Goal: Download file/media

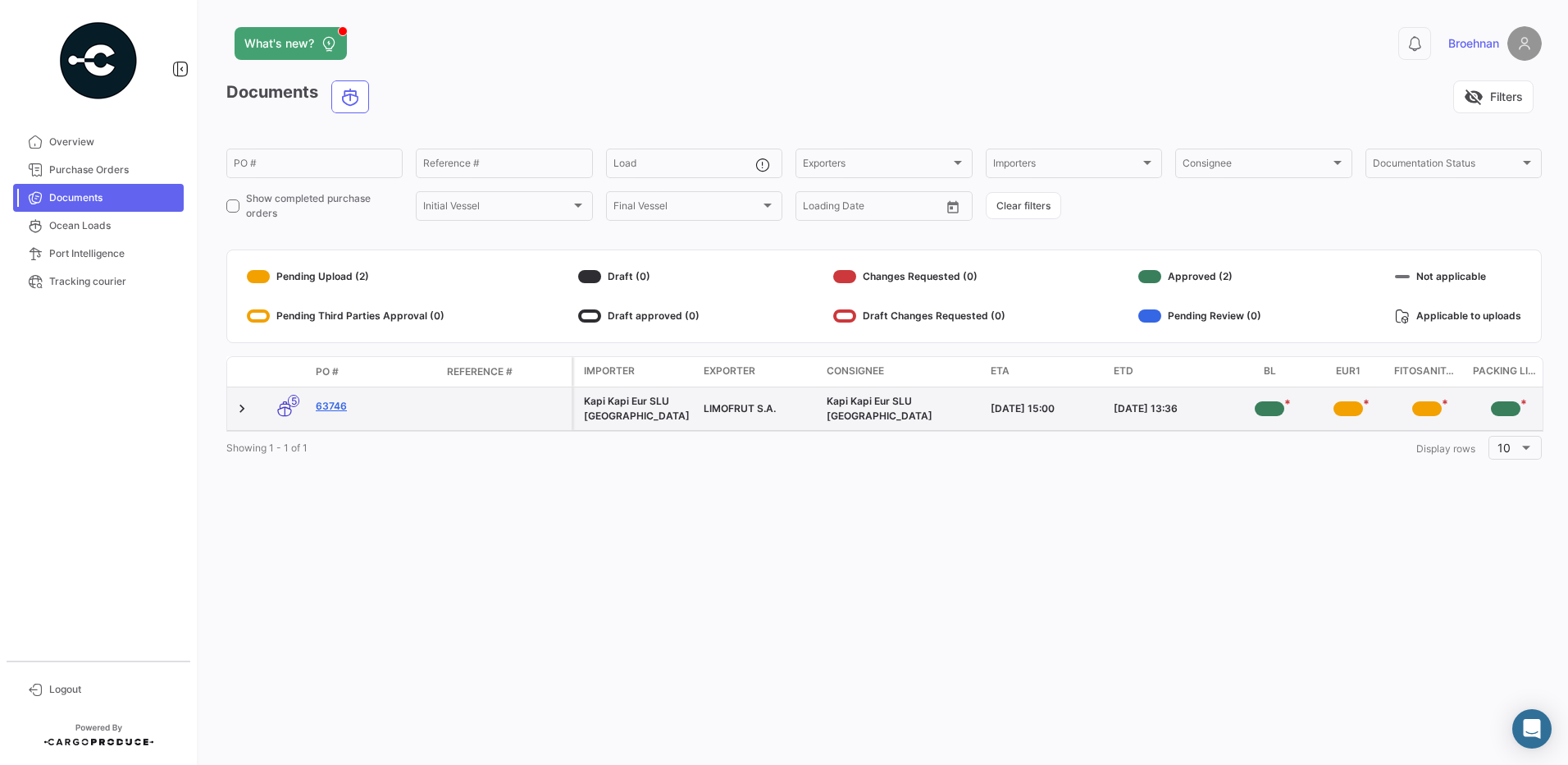
click at [336, 409] on link "63746" at bounding box center [375, 406] width 118 height 15
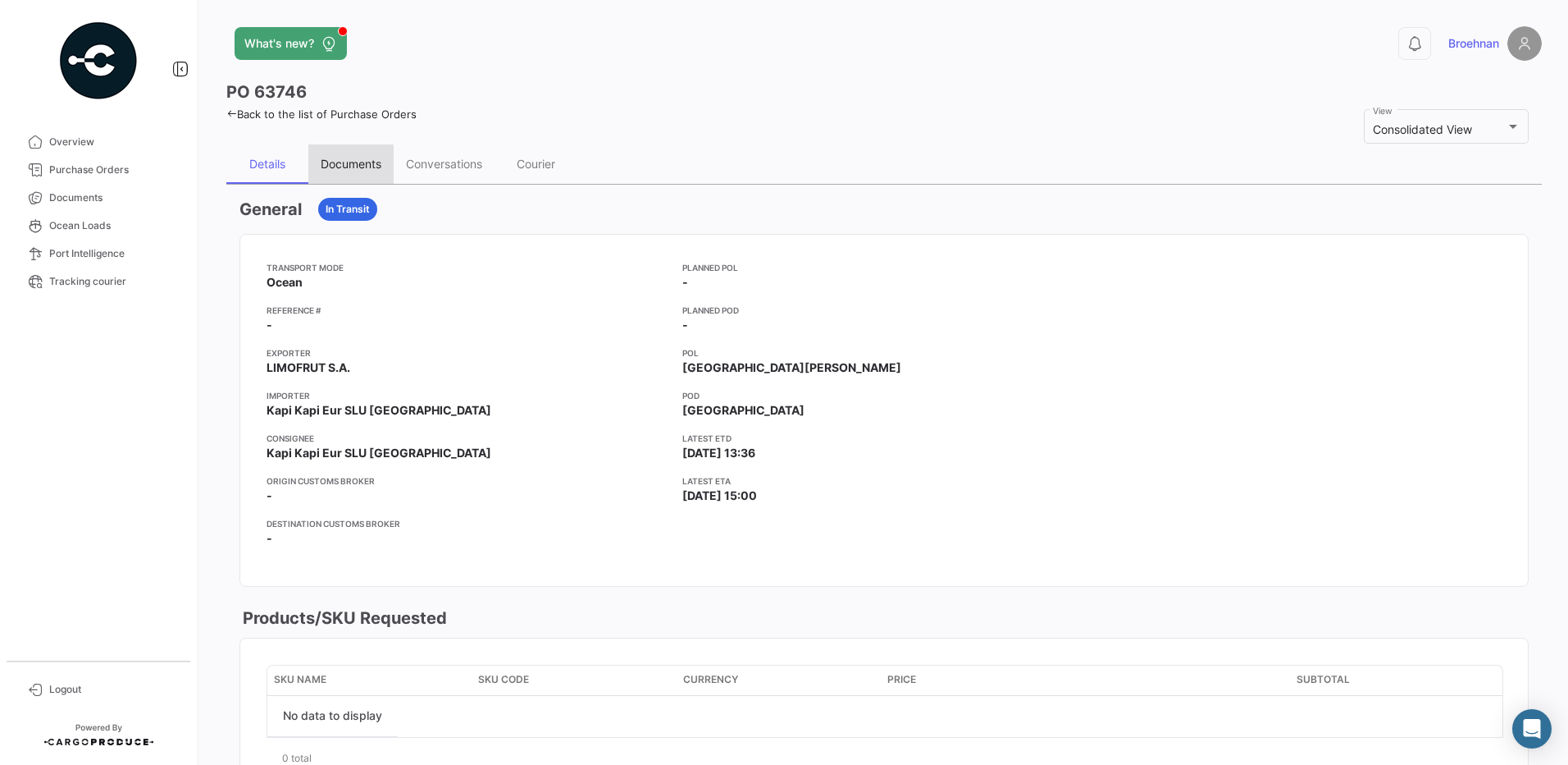
click at [347, 149] on div "Documents" at bounding box center [351, 164] width 86 height 39
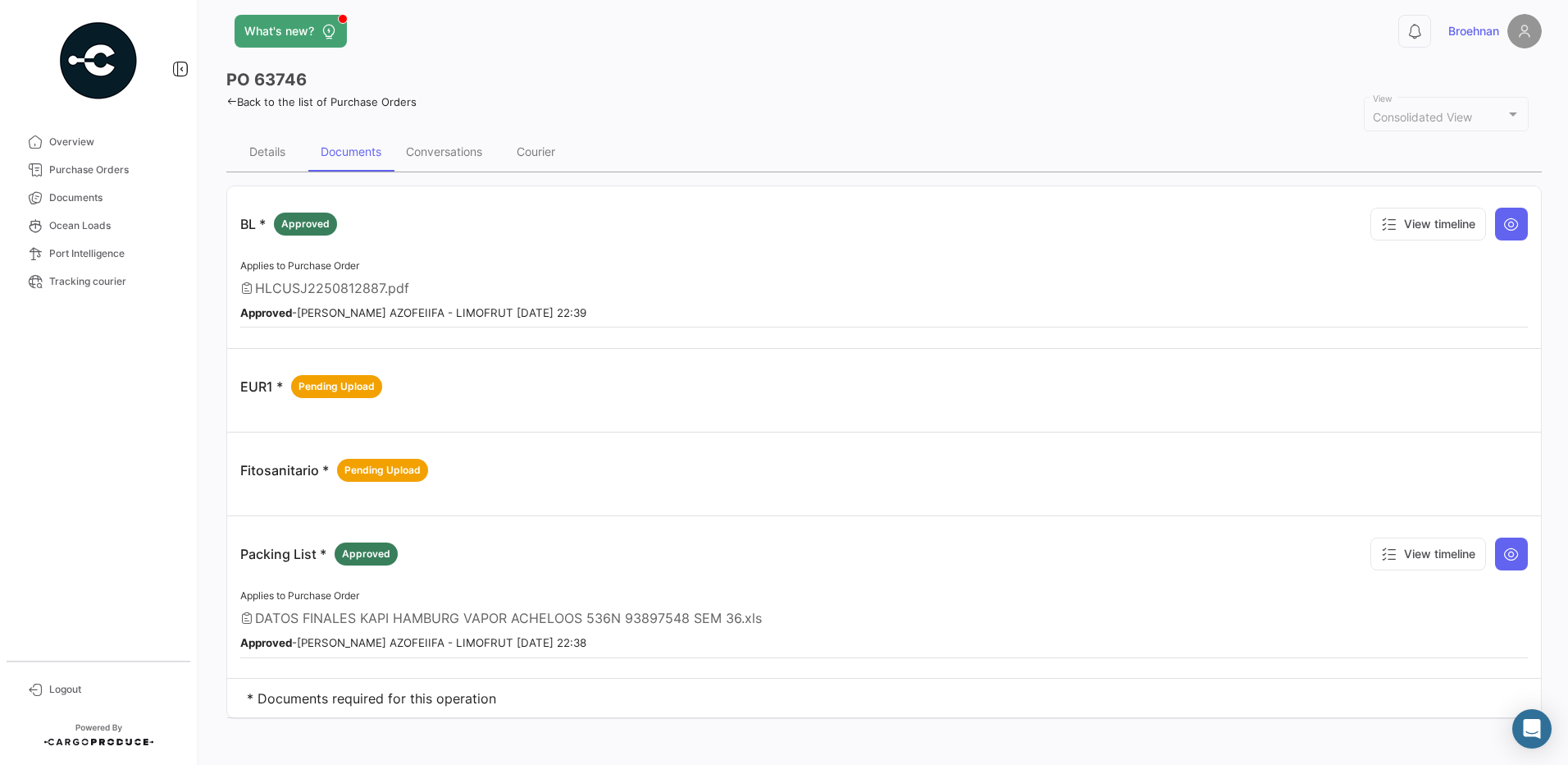
scroll to position [19, 0]
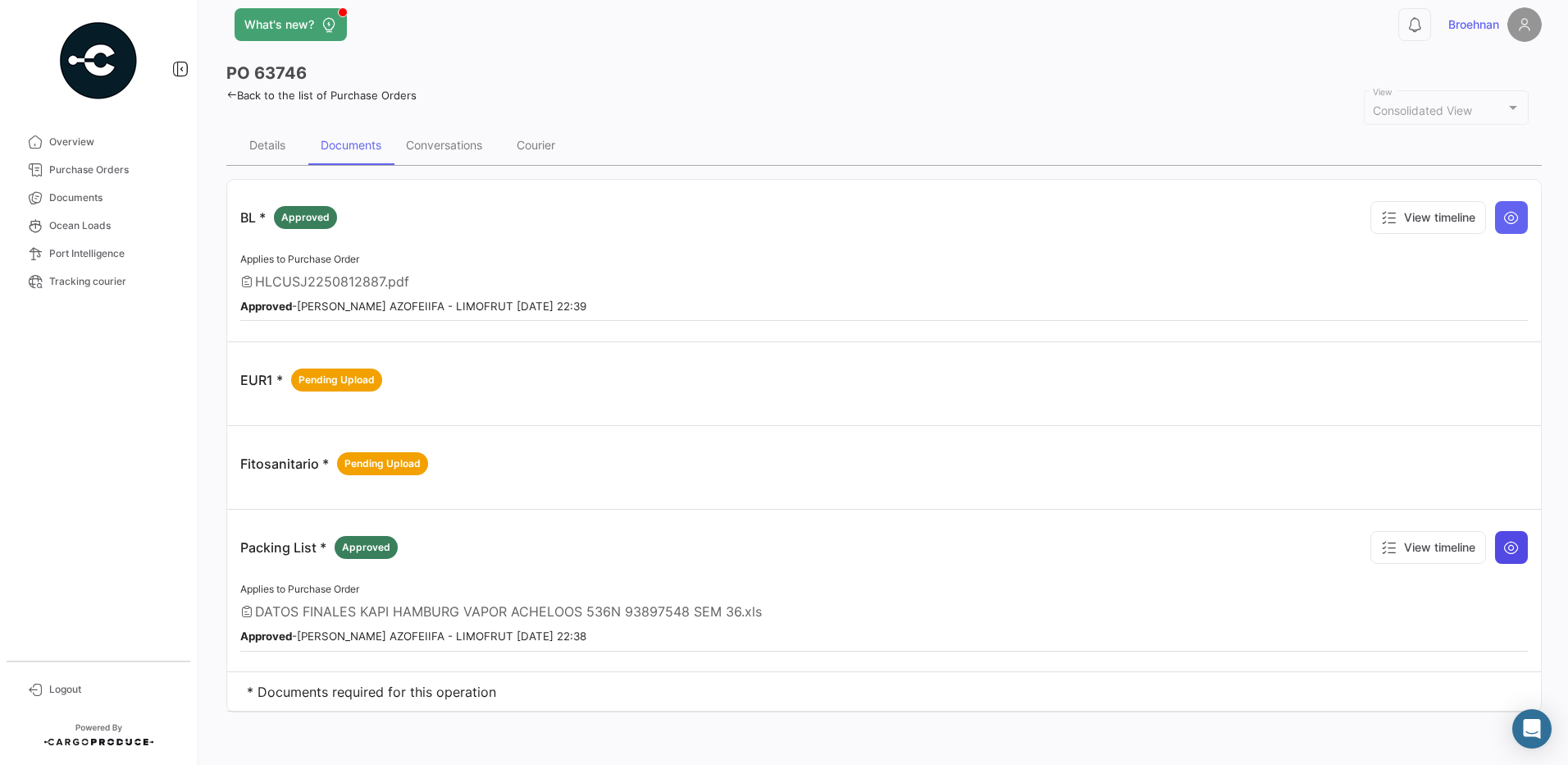
click at [1513, 551] on button at bounding box center [1511, 547] width 32 height 32
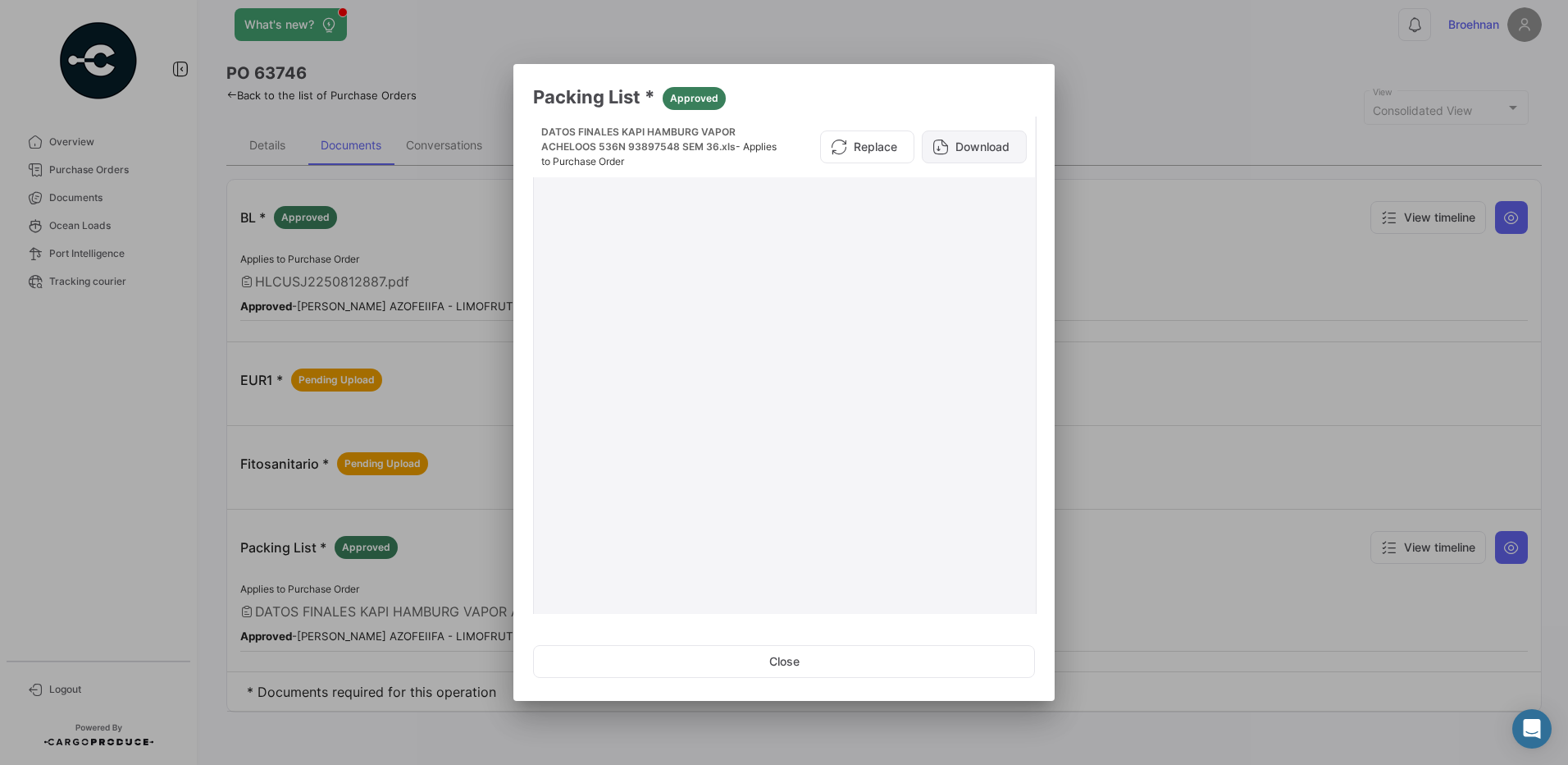
click at [967, 148] on button "Download" at bounding box center [974, 147] width 105 height 32
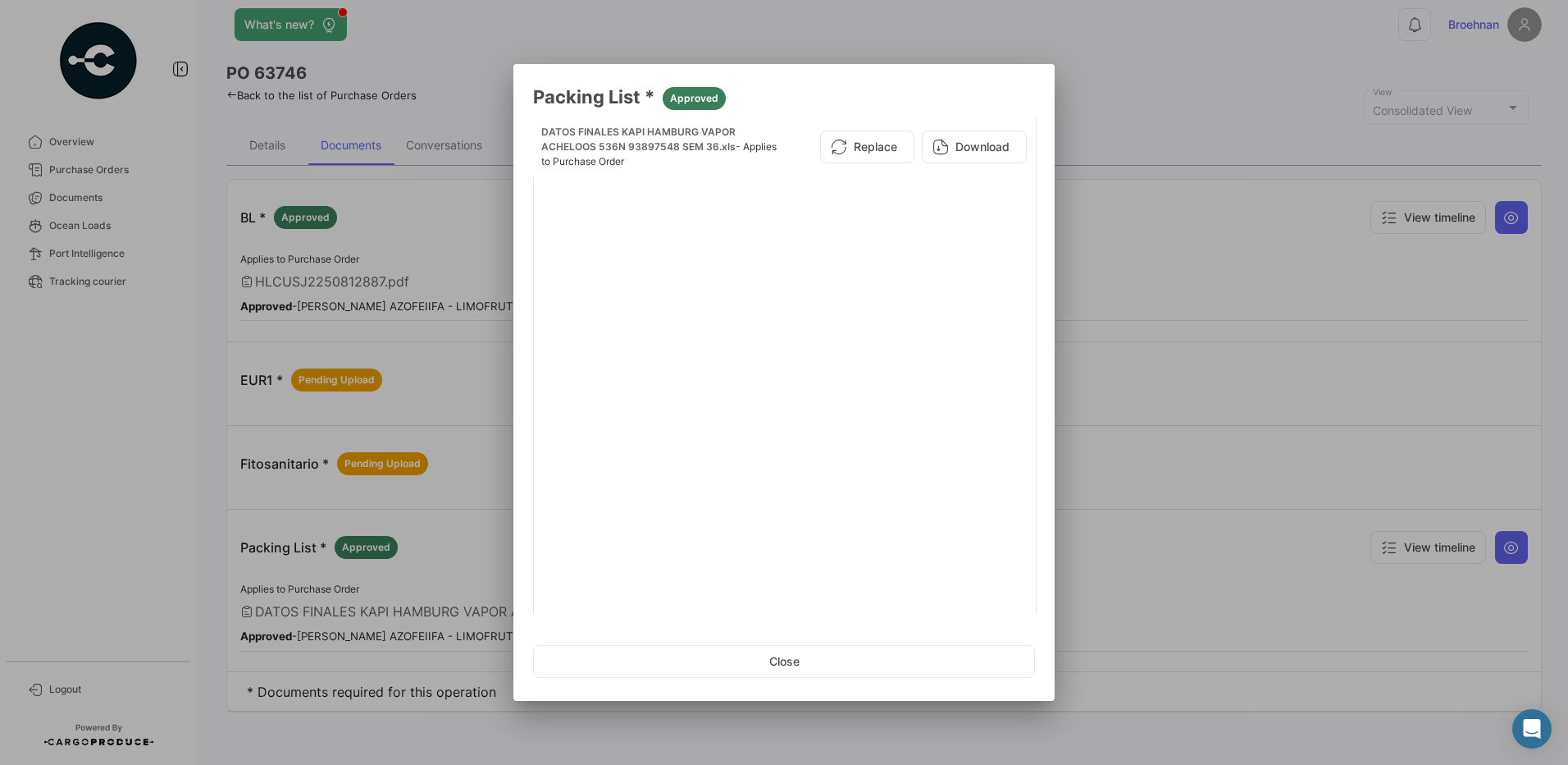
click at [1138, 145] on div at bounding box center [784, 382] width 1568 height 765
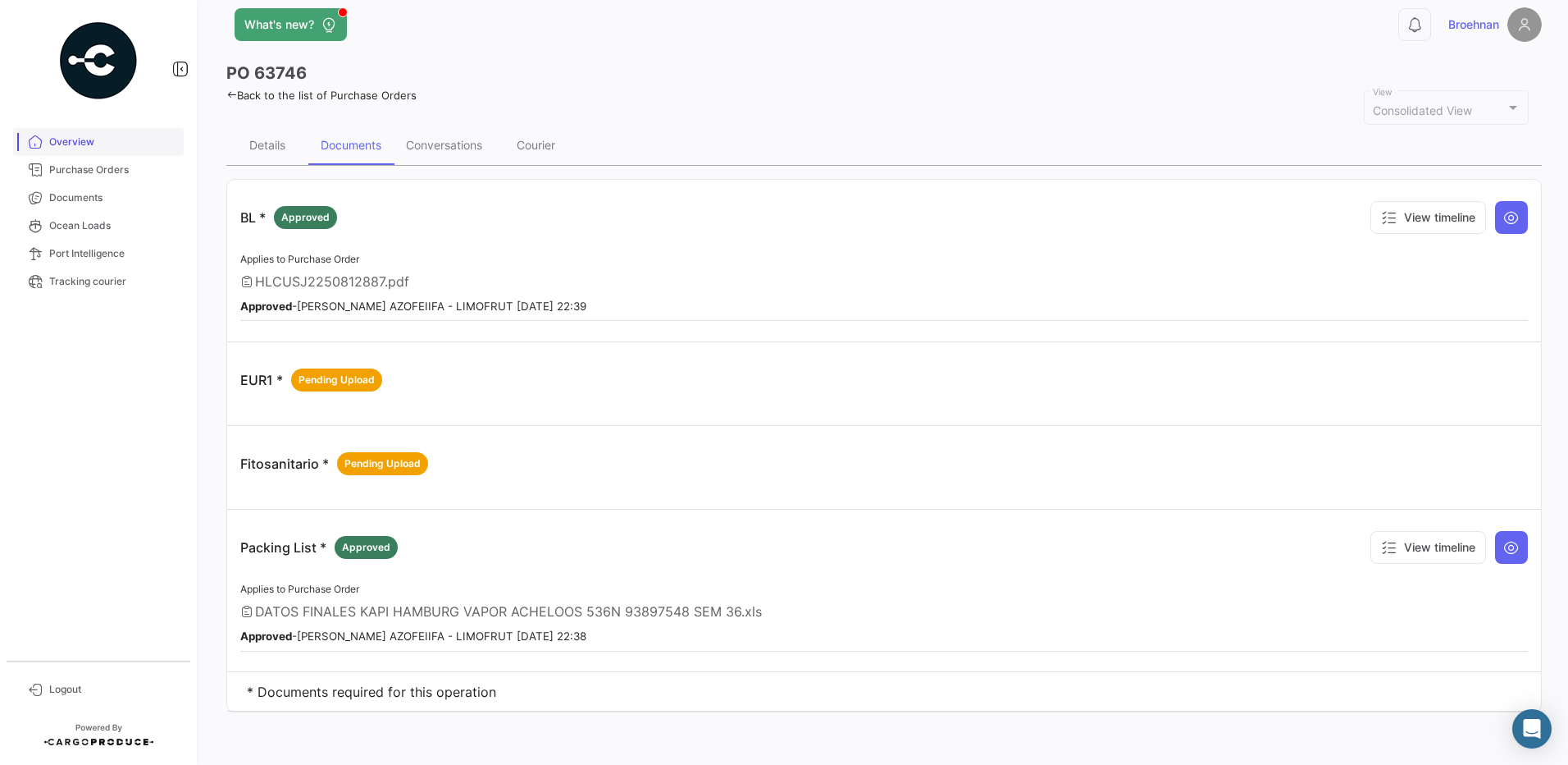
click at [59, 137] on span "Overview" at bounding box center [113, 142] width 128 height 15
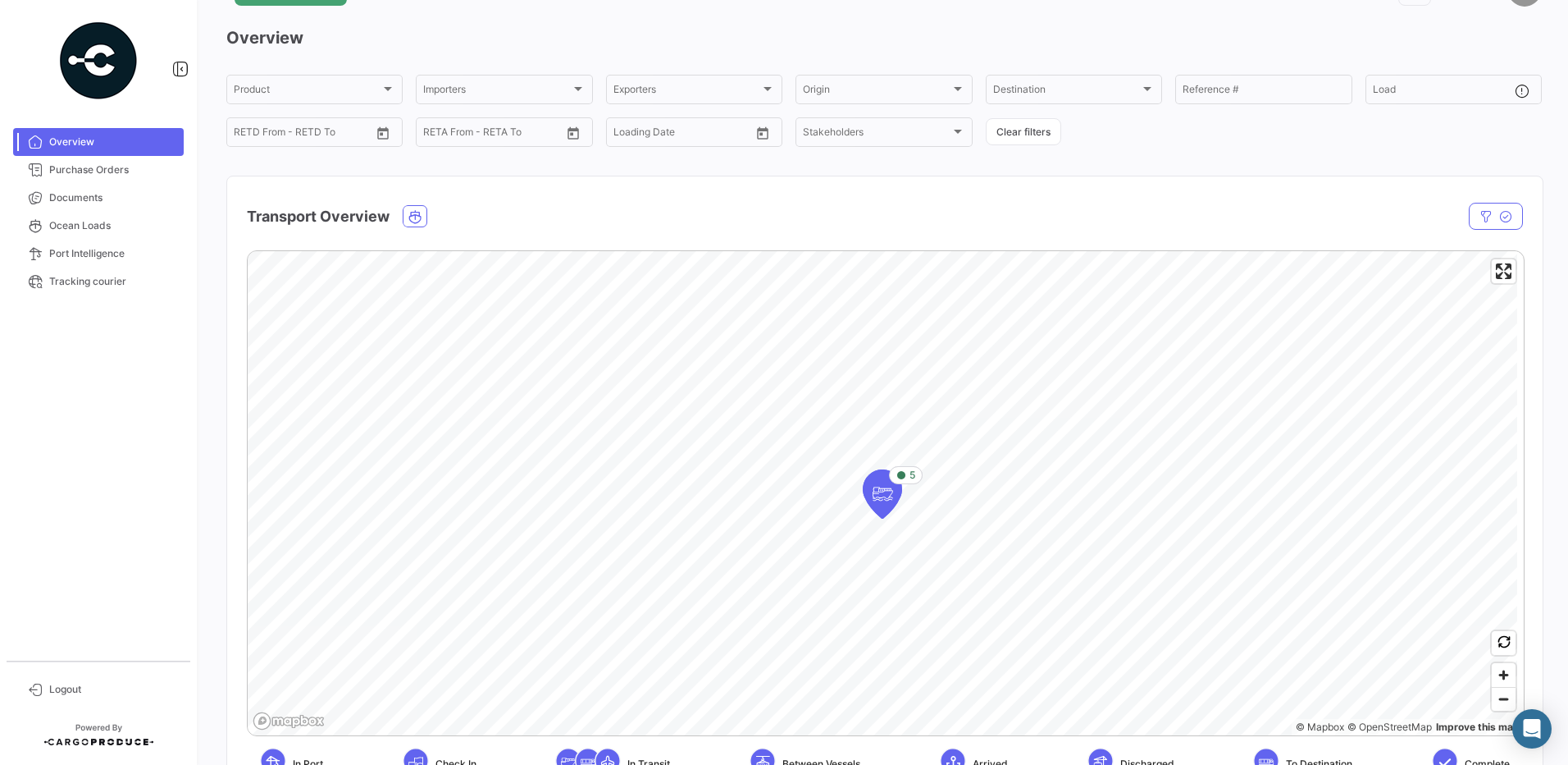
scroll to position [82, 0]
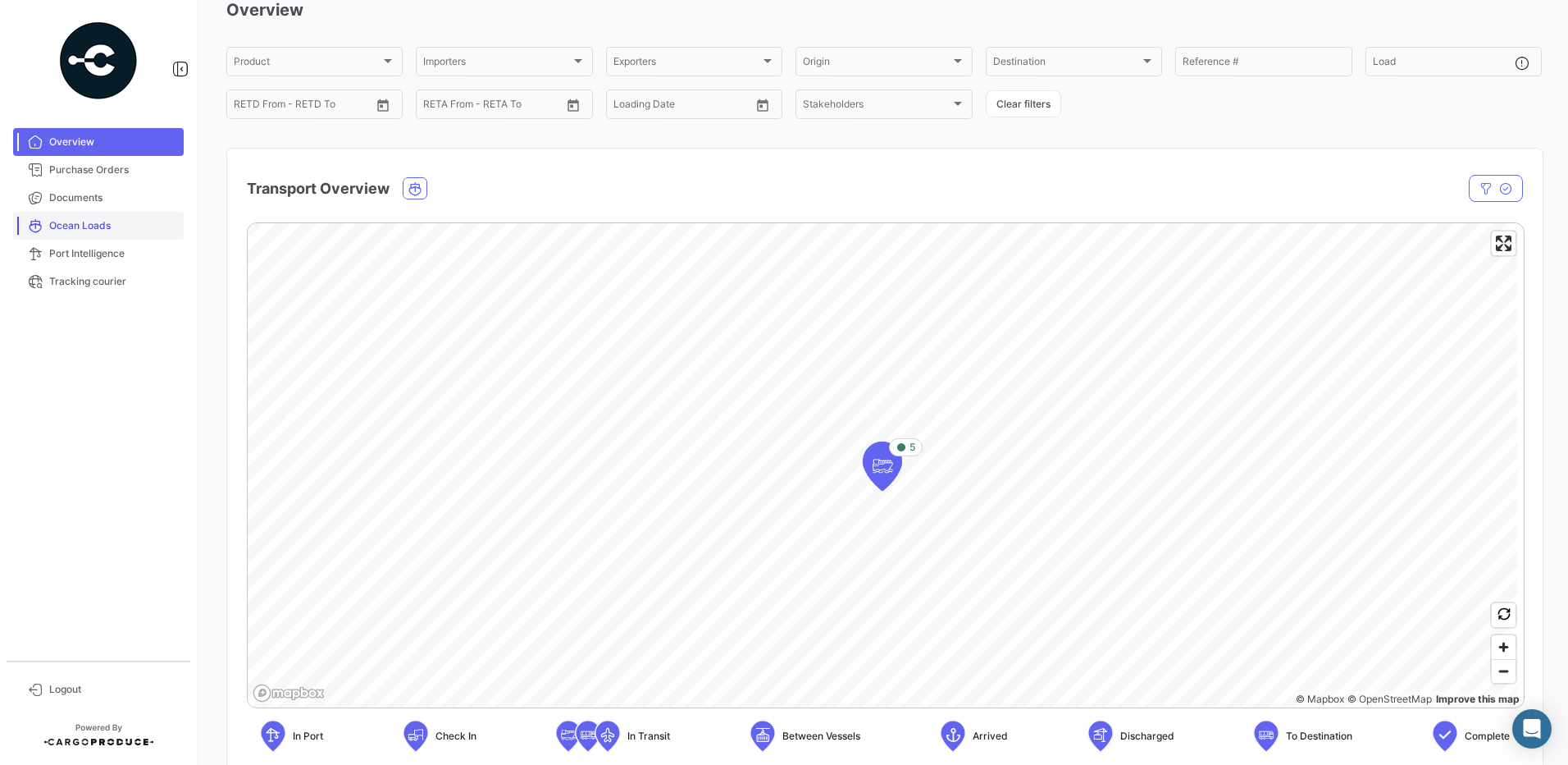
click at [73, 221] on span "Ocean Loads" at bounding box center [113, 225] width 128 height 15
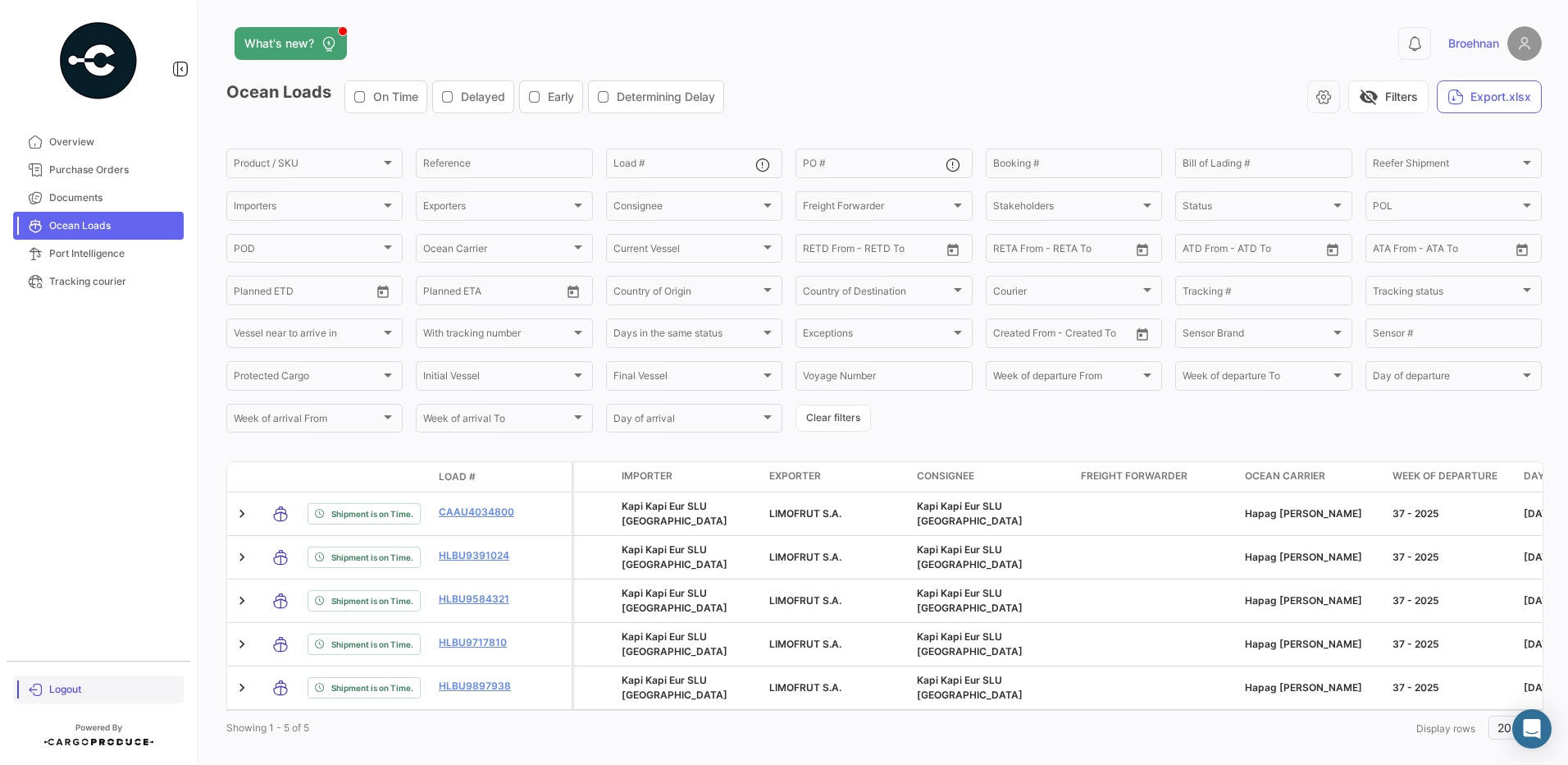
click at [74, 687] on span "Logout" at bounding box center [113, 688] width 128 height 15
